Goal: Book appointment/travel/reservation

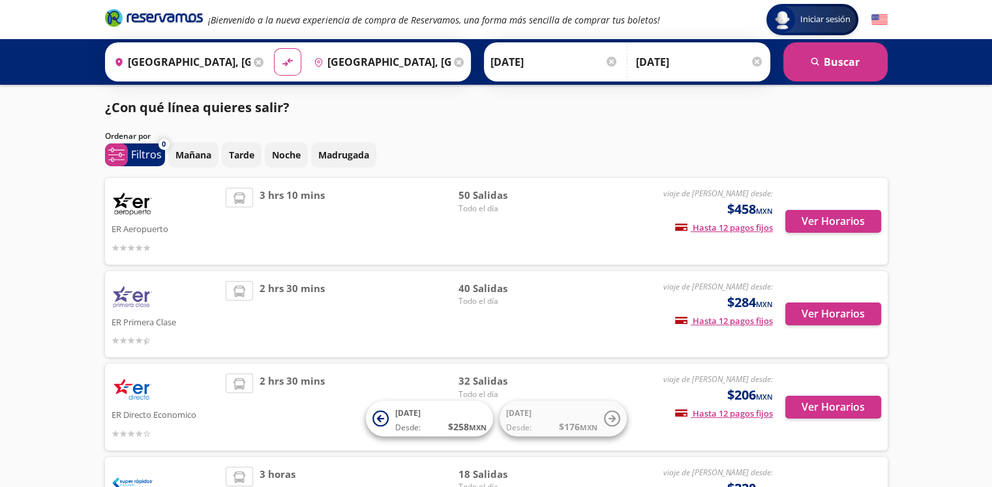
click at [140, 205] on img at bounding box center [133, 204] width 42 height 33
click at [814, 224] on button "Ver Horarios" at bounding box center [833, 221] width 96 height 23
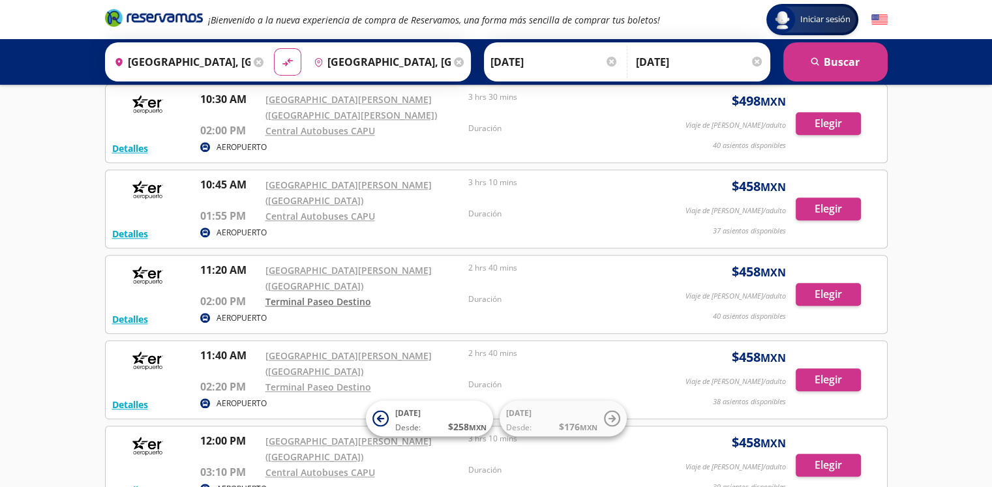
scroll to position [1221, 0]
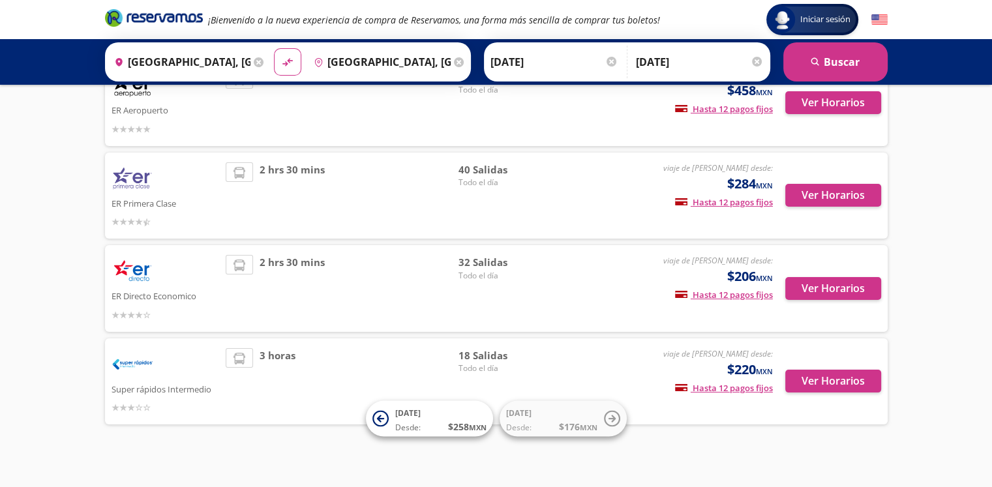
scroll to position [127, 0]
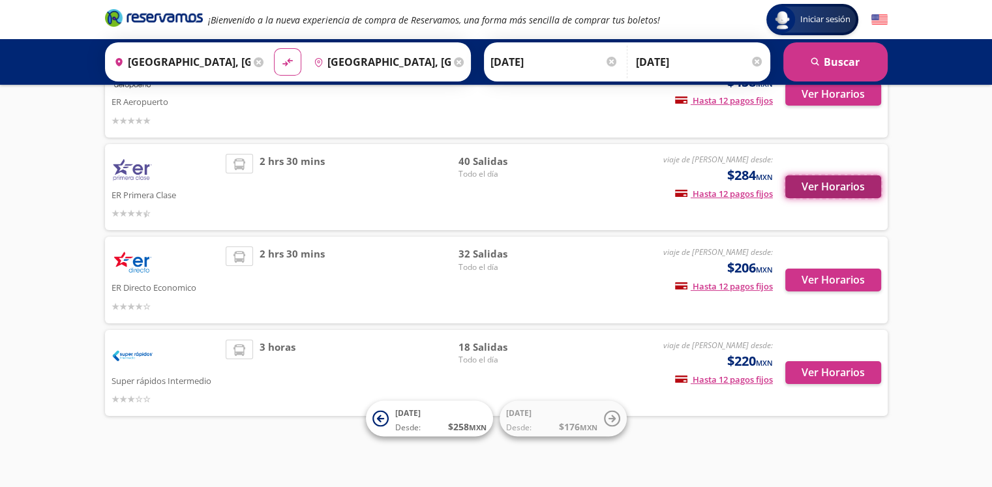
click at [804, 191] on button "Ver Horarios" at bounding box center [833, 186] width 96 height 23
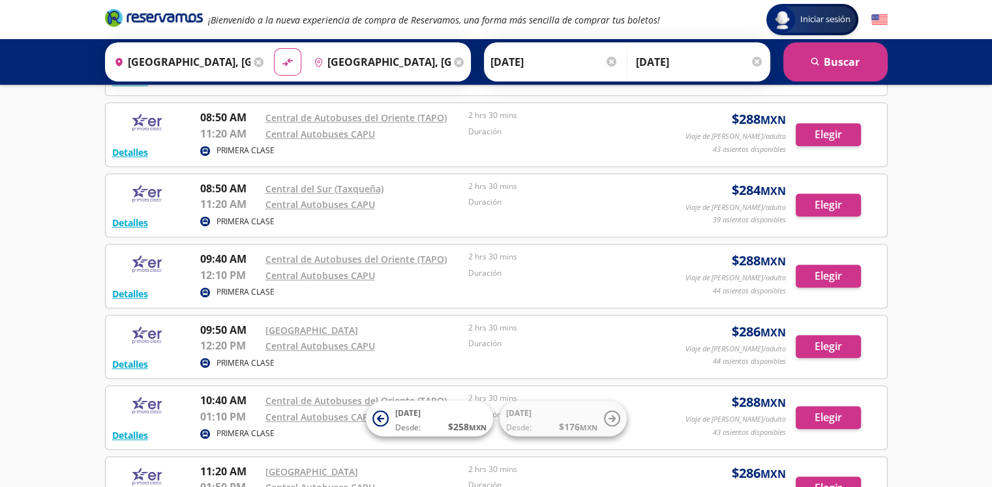
scroll to position [293, 0]
